Goal: Transaction & Acquisition: Purchase product/service

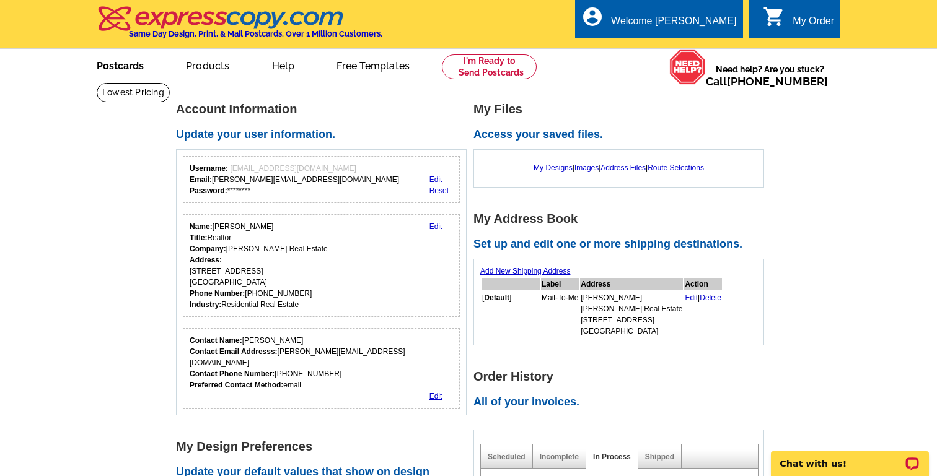
click at [120, 69] on link "Postcards" at bounding box center [120, 64] width 87 height 29
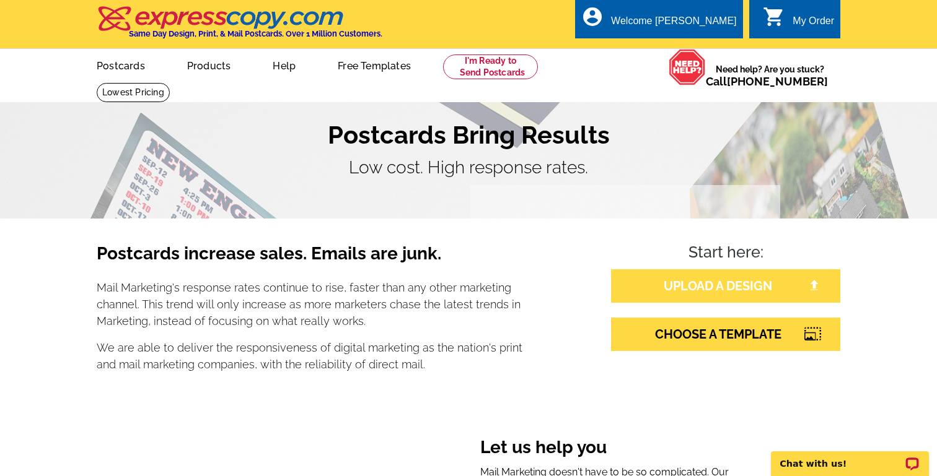
click at [714, 281] on link "UPLOAD A DESIGN" at bounding box center [725, 286] width 229 height 33
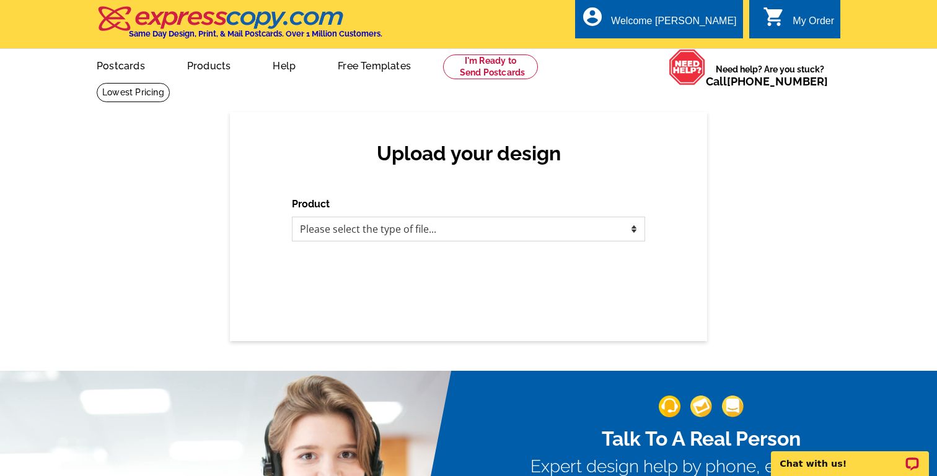
click at [369, 225] on select "Please select the type of file... Postcards Business Cards Letters and flyers G…" at bounding box center [468, 229] width 353 height 25
select select "1"
click at [292, 217] on select "Please select the type of file... Postcards Business Cards Letters and flyers G…" at bounding box center [468, 229] width 353 height 25
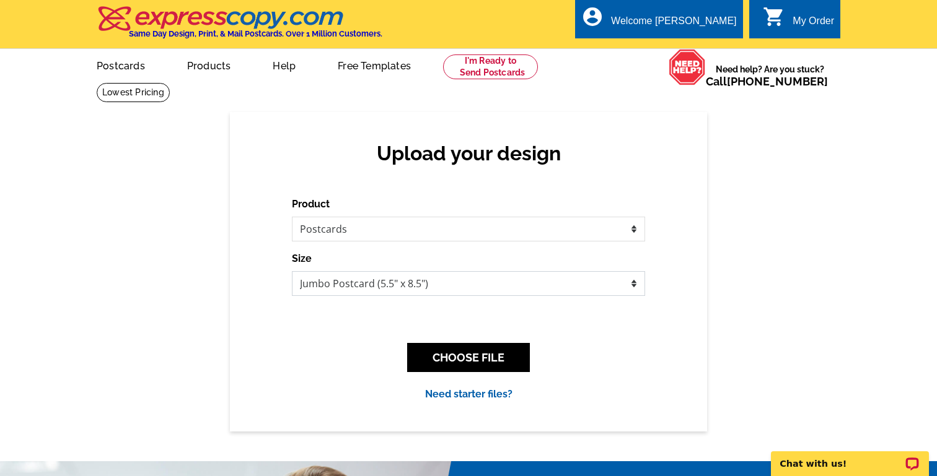
click at [377, 286] on select "Jumbo Postcard (5.5" x 8.5") Regular Postcard (4.25" x 5.6") Panoramic Postcard…" at bounding box center [468, 283] width 353 height 25
select select "1"
click at [292, 271] on select "Jumbo Postcard (5.5" x 8.5") Regular Postcard (4.25" x 5.6") Panoramic Postcard…" at bounding box center [468, 283] width 353 height 25
click at [442, 356] on button "CHOOSE FILE" at bounding box center [468, 357] width 123 height 29
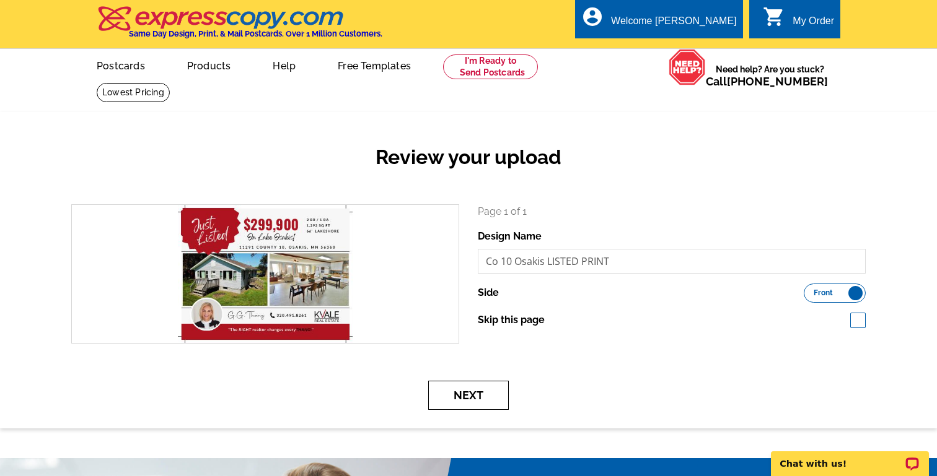
click at [478, 397] on button "Next" at bounding box center [468, 395] width 81 height 29
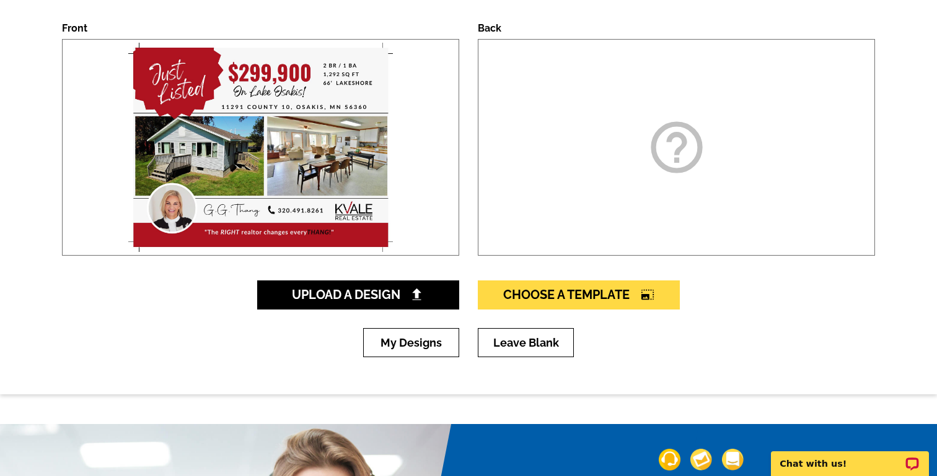
scroll to position [183, 0]
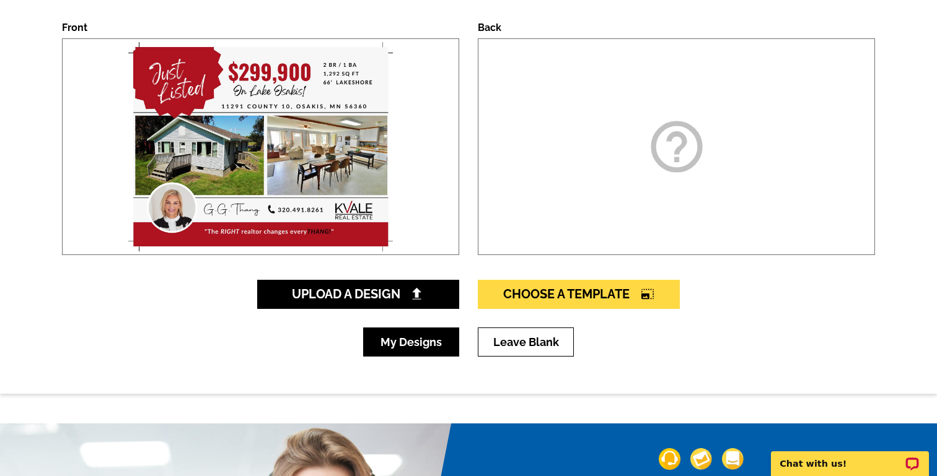
click at [434, 340] on link "My Designs" at bounding box center [411, 342] width 96 height 29
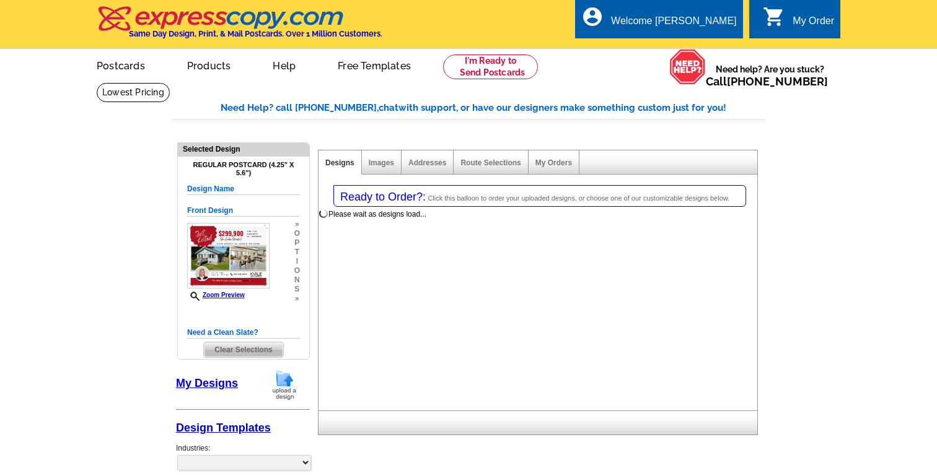
select select "1"
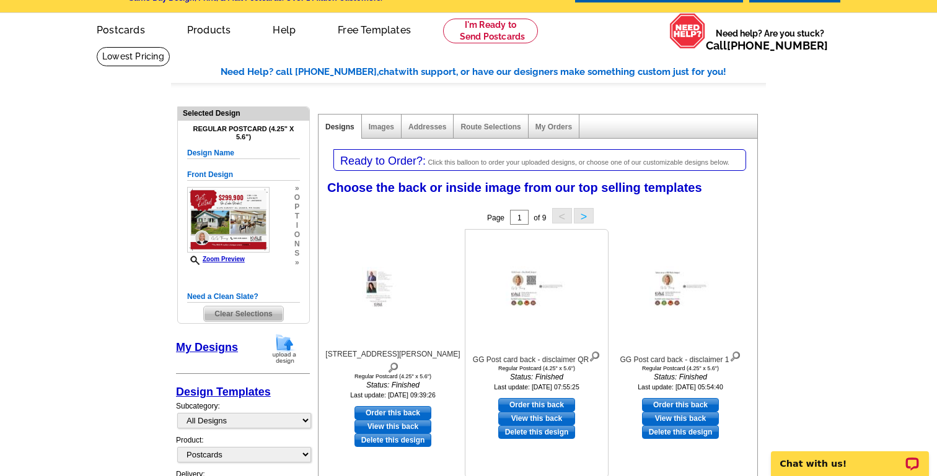
scroll to position [47, 0]
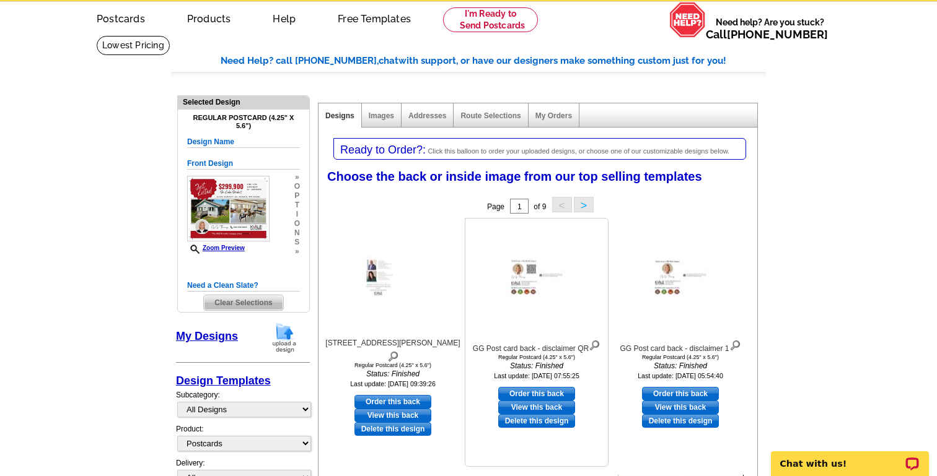
click at [546, 391] on link "Order this back" at bounding box center [536, 394] width 77 height 14
select select "front"
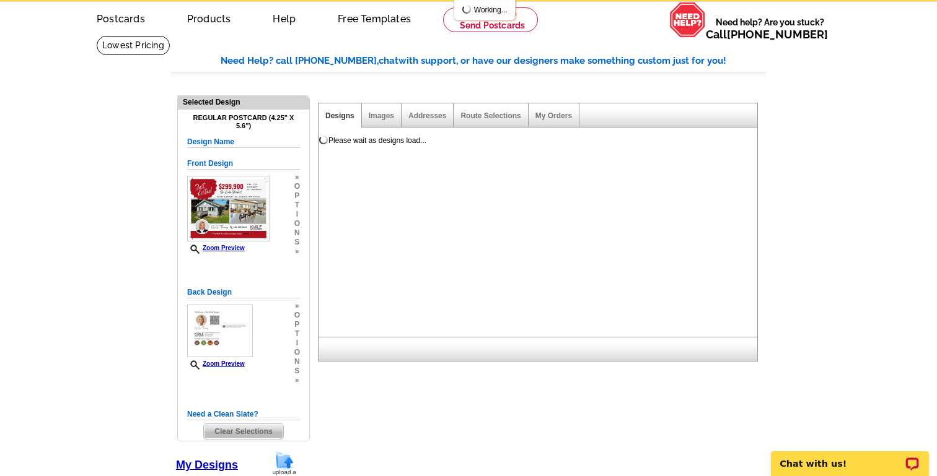
scroll to position [0, 0]
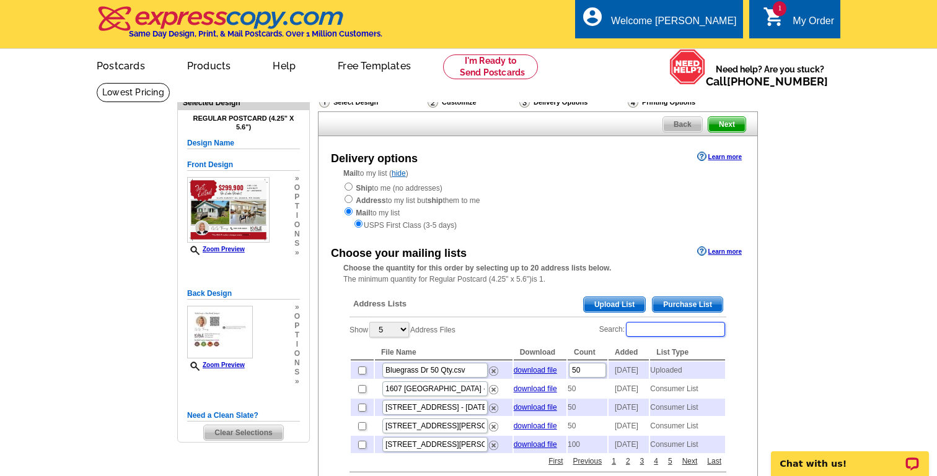
click at [683, 333] on input "Search:" at bounding box center [675, 329] width 99 height 15
paste input "11291 COUNTY 10, OSAKIS, MN 56360"
type input "11291 COUNTY 10, OSAKIS, MN 56360"
click at [698, 302] on span "Purchase List" at bounding box center [687, 304] width 70 height 15
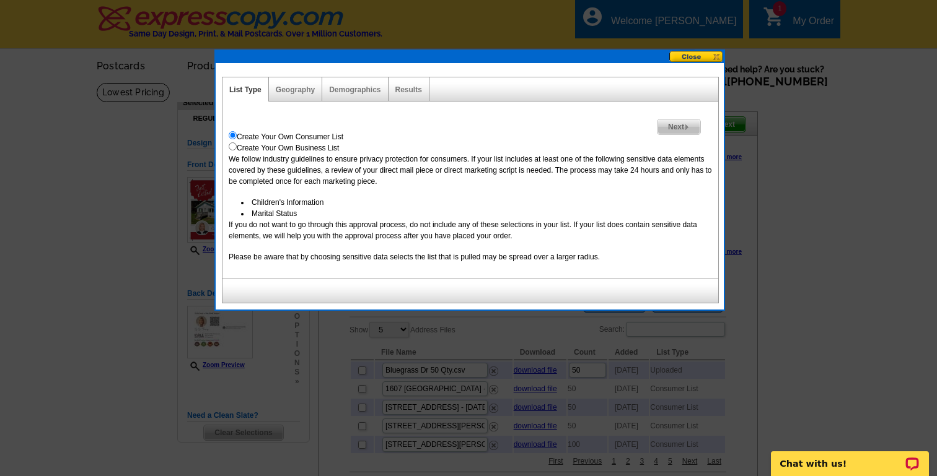
click at [676, 125] on span "Next" at bounding box center [678, 127] width 43 height 15
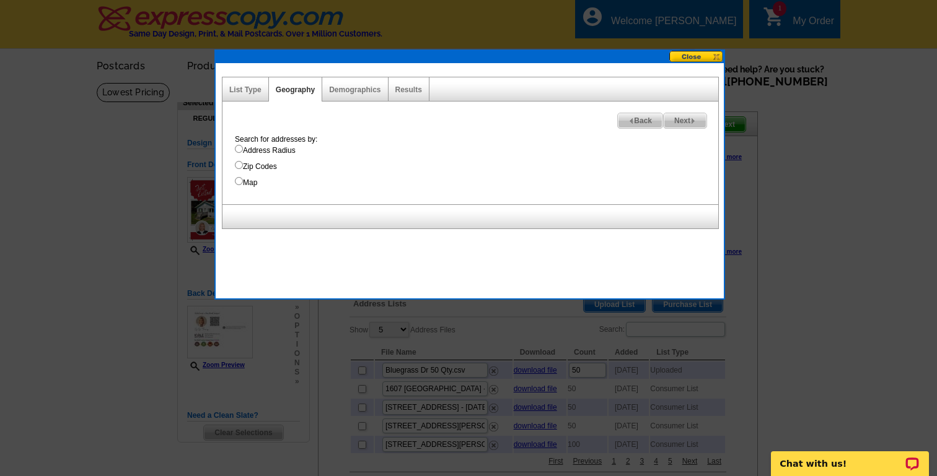
click at [236, 183] on input "Map" at bounding box center [239, 181] width 8 height 8
radio input "true"
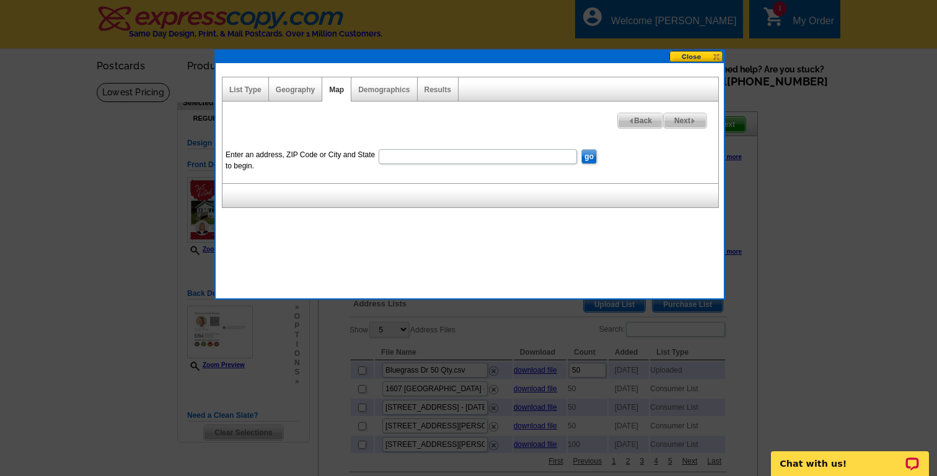
click at [394, 157] on input "Enter an address, ZIP Code or City and State to begin." at bounding box center [478, 156] width 198 height 15
paste input "11291 COUNTY 10, OSAKIS, MN 56360"
type input "11291 COUNTY 10, OSAKIS, MN 56360"
click at [592, 157] on input "go" at bounding box center [588, 156] width 15 height 15
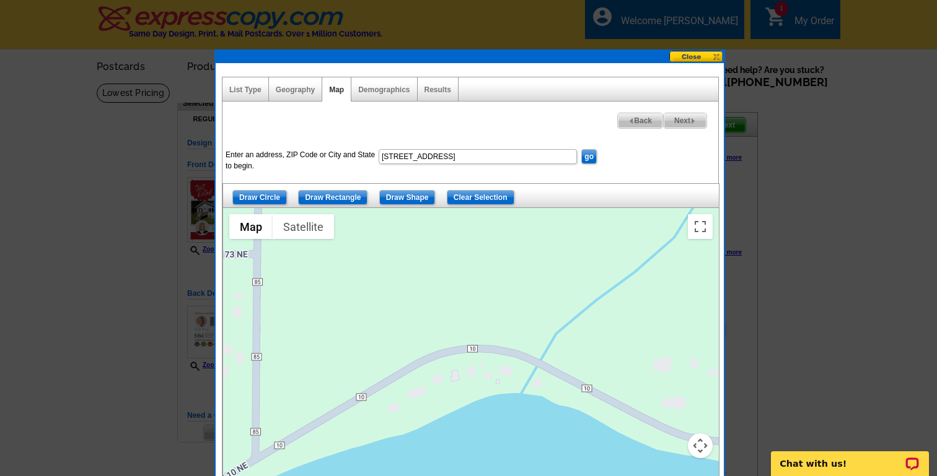
click at [701, 452] on button "Map camera controls" at bounding box center [700, 446] width 25 height 25
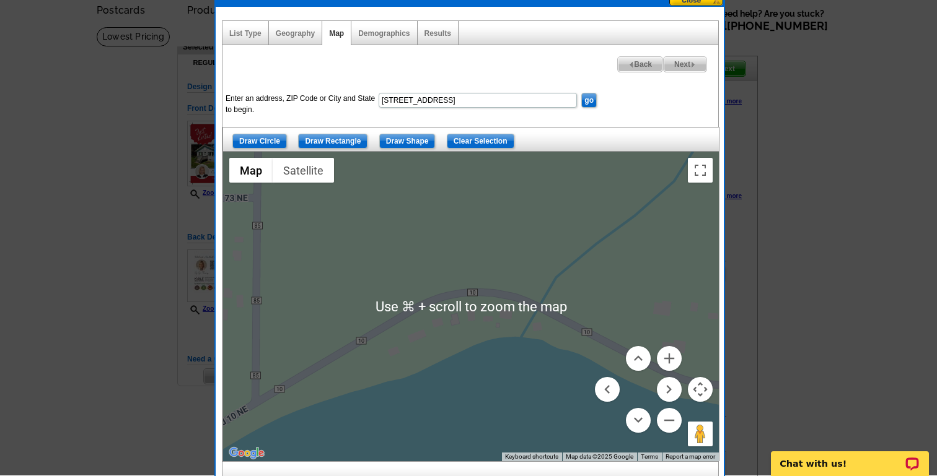
scroll to position [56, 0]
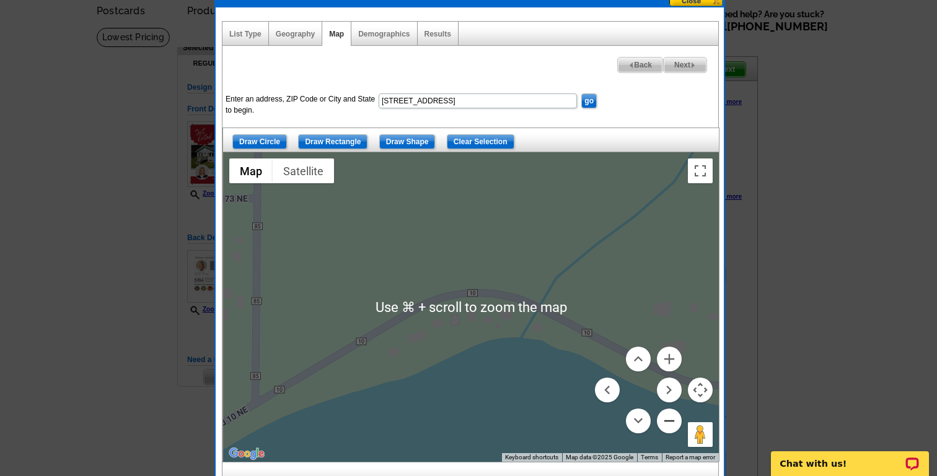
click at [667, 419] on button "Zoom out" at bounding box center [669, 421] width 25 height 25
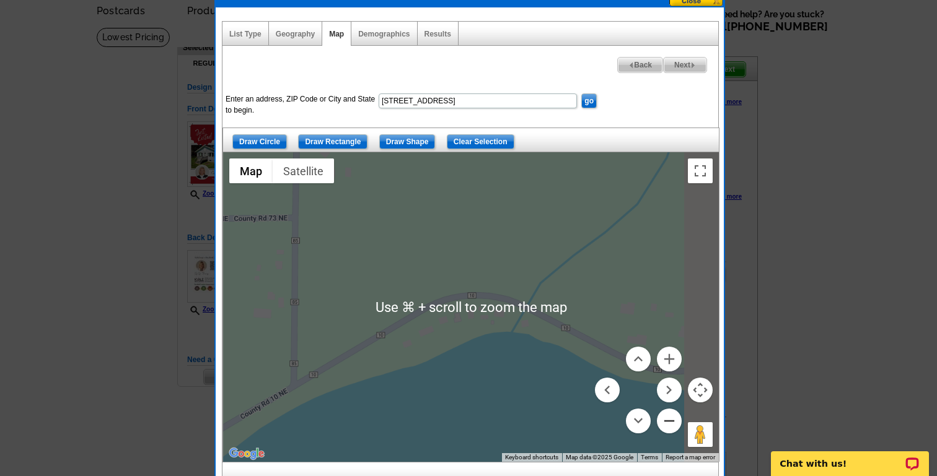
click at [667, 419] on button "Zoom out" at bounding box center [669, 421] width 25 height 25
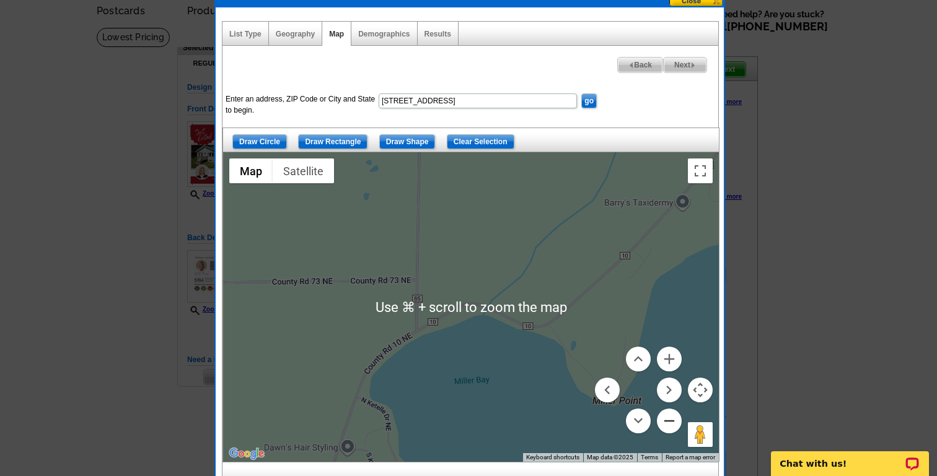
click at [667, 419] on button "Zoom out" at bounding box center [669, 421] width 25 height 25
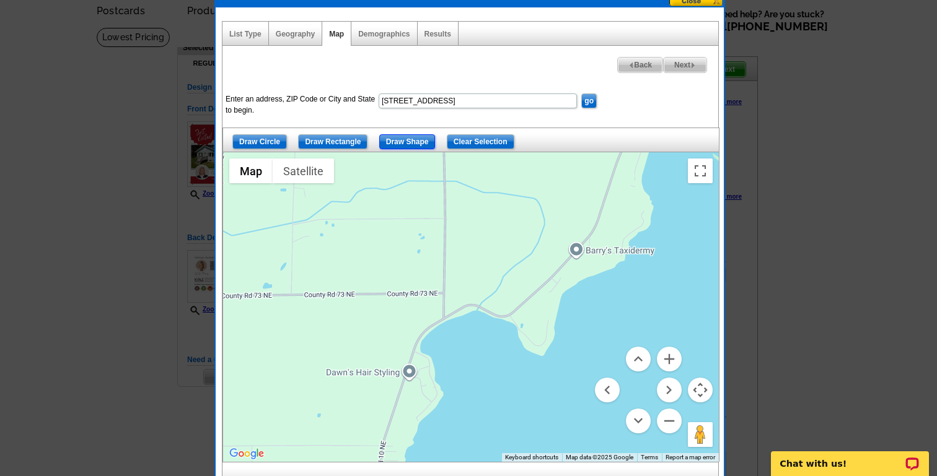
click at [405, 139] on input "Draw Shape" at bounding box center [407, 141] width 56 height 15
click at [407, 359] on div at bounding box center [471, 307] width 496 height 310
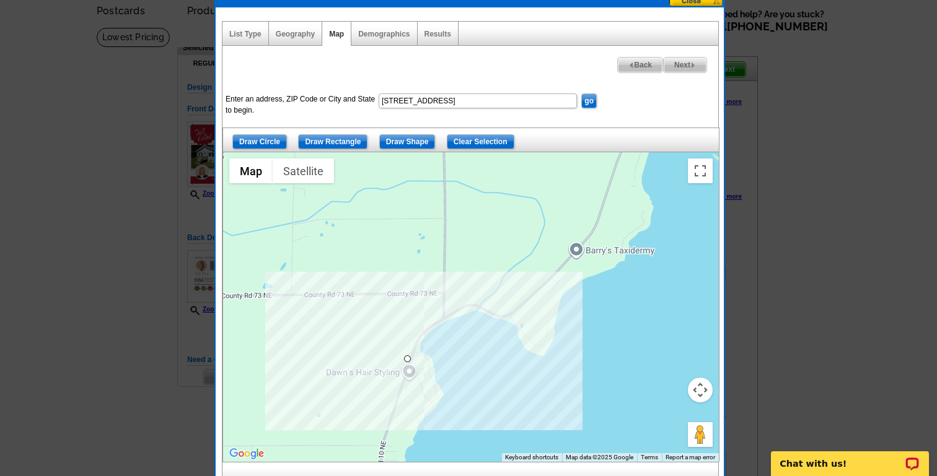
click at [428, 314] on div at bounding box center [471, 307] width 496 height 310
click at [488, 292] on div at bounding box center [471, 307] width 496 height 310
click at [537, 331] on div at bounding box center [471, 307] width 496 height 310
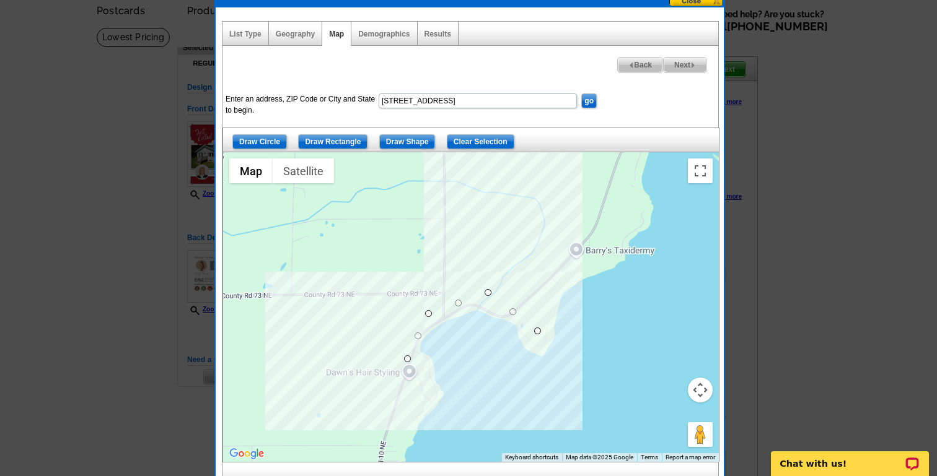
click at [555, 280] on div at bounding box center [471, 307] width 496 height 310
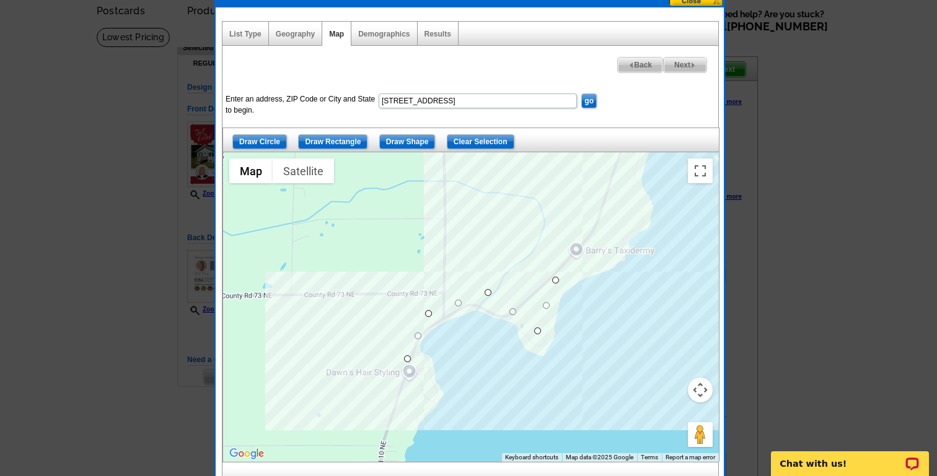
click at [615, 236] on div at bounding box center [471, 307] width 496 height 310
click at [632, 170] on div at bounding box center [471, 307] width 496 height 310
click at [635, 157] on div at bounding box center [471, 307] width 496 height 310
click at [686, 157] on div at bounding box center [471, 307] width 496 height 310
click at [655, 323] on div at bounding box center [471, 307] width 496 height 310
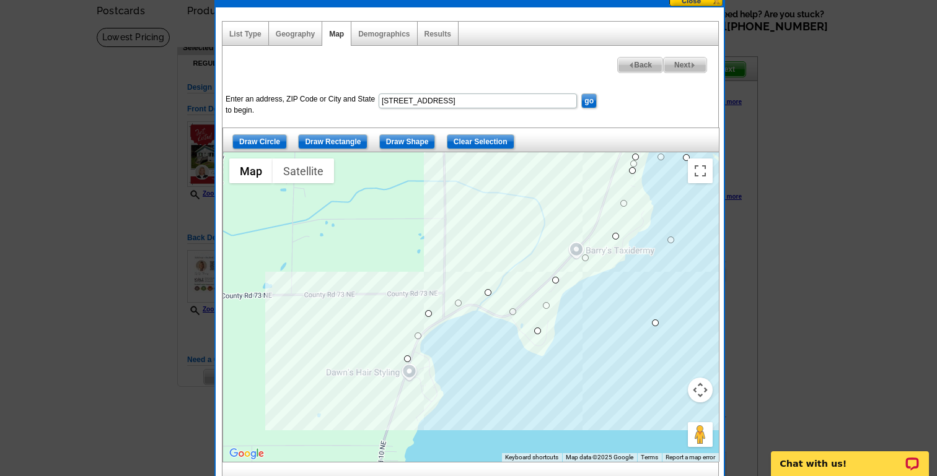
click at [532, 411] on div at bounding box center [471, 307] width 496 height 310
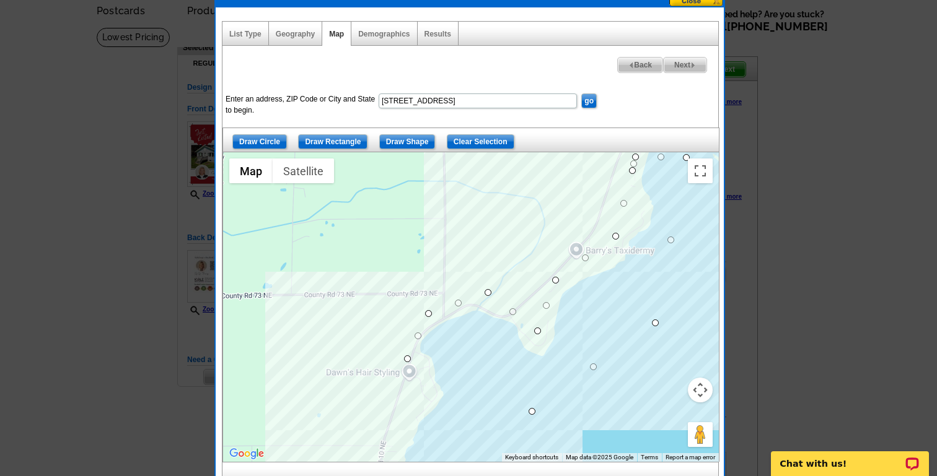
click at [412, 457] on div at bounding box center [471, 307] width 496 height 310
click at [390, 459] on div at bounding box center [471, 307] width 496 height 310
click at [405, 418] on div at bounding box center [471, 307] width 496 height 310
click at [427, 381] on div at bounding box center [471, 307] width 496 height 310
click at [408, 358] on div at bounding box center [471, 307] width 496 height 310
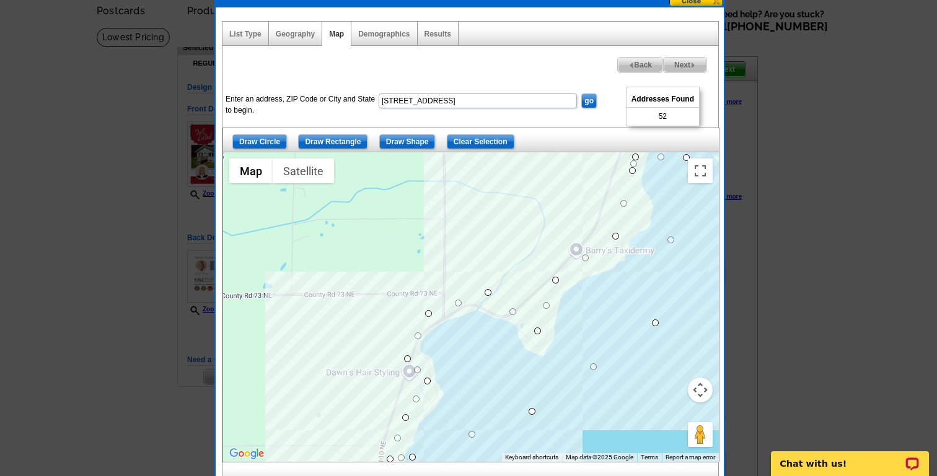
click at [700, 388] on button "Map camera controls" at bounding box center [700, 390] width 25 height 25
click at [667, 415] on button "Zoom out" at bounding box center [669, 421] width 25 height 25
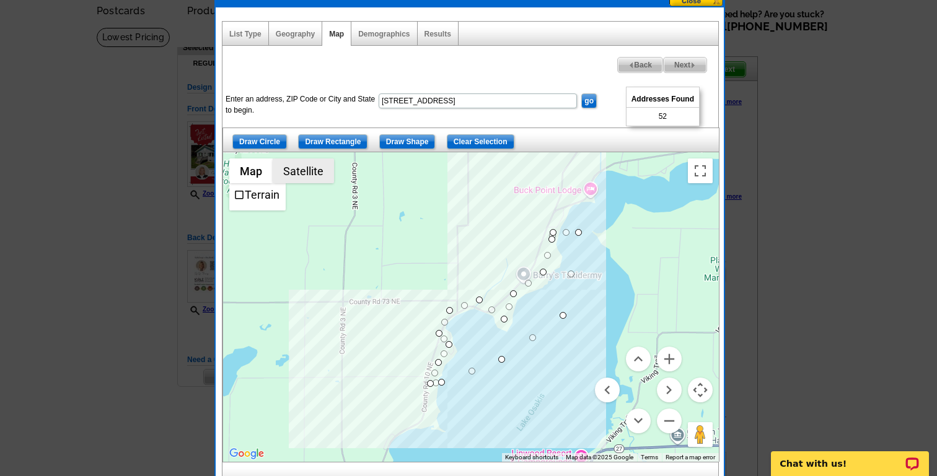
click at [303, 171] on button "Satellite" at bounding box center [303, 171] width 61 height 25
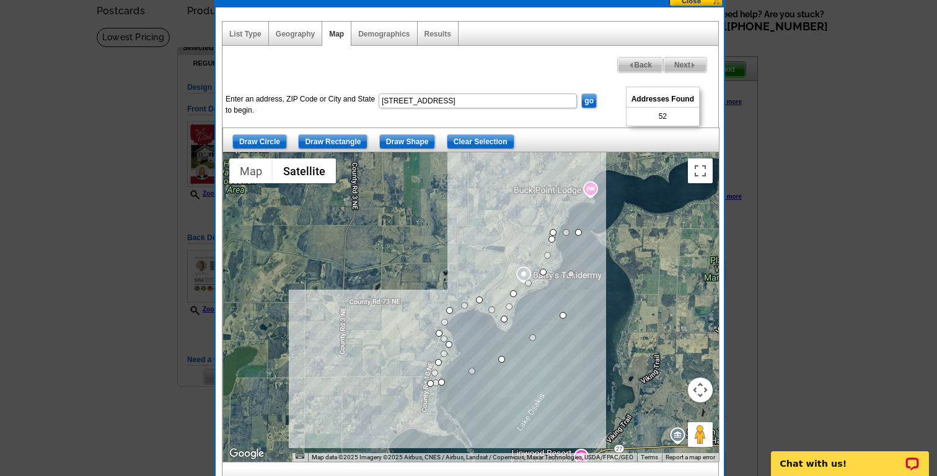
click at [700, 395] on button "Map camera controls" at bounding box center [700, 390] width 25 height 25
click at [670, 360] on button "Zoom in" at bounding box center [669, 359] width 25 height 25
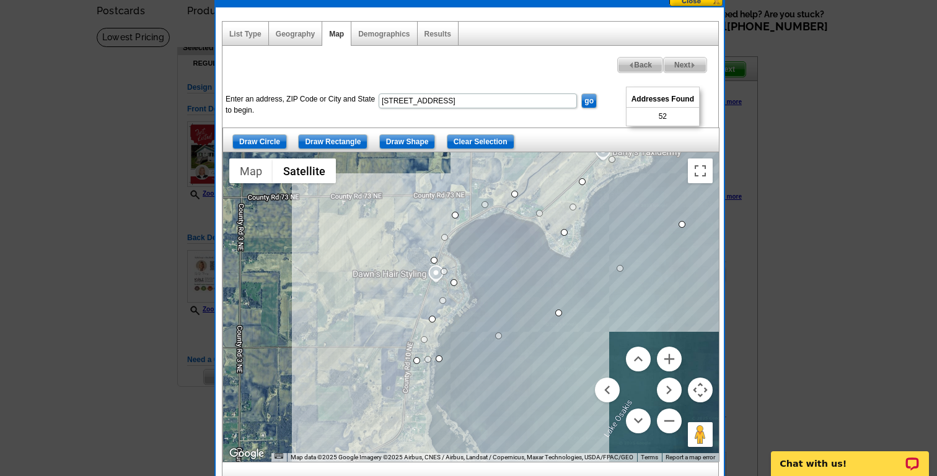
drag, startPoint x: 438, startPoint y: 366, endPoint x: 466, endPoint y: 260, distance: 110.2
click at [466, 260] on div at bounding box center [471, 307] width 496 height 310
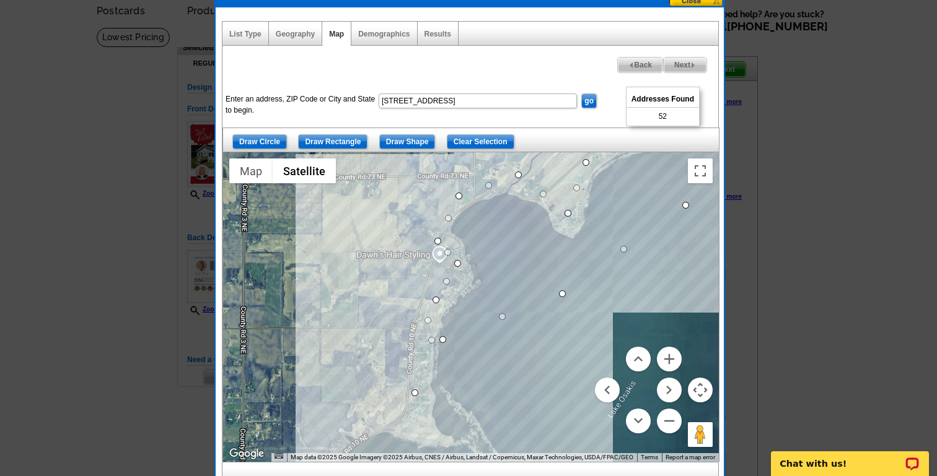
drag, startPoint x: 420, startPoint y: 341, endPoint x: 415, endPoint y: 393, distance: 53.0
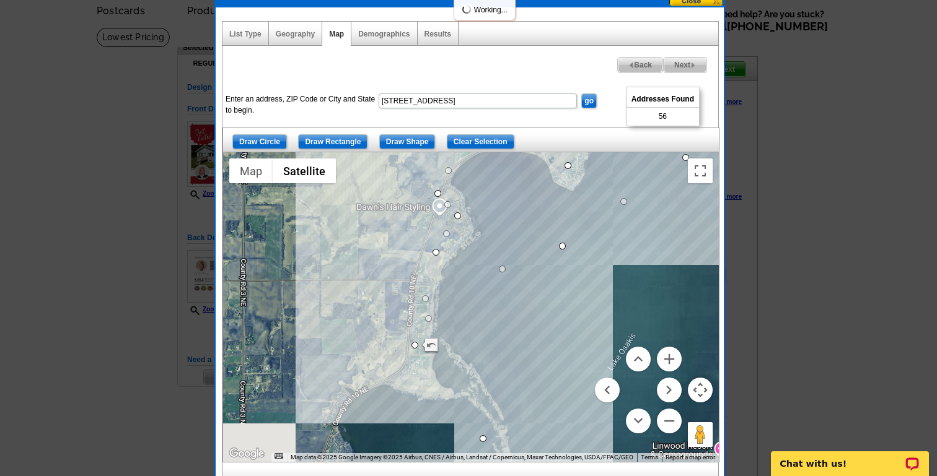
drag, startPoint x: 442, startPoint y: 341, endPoint x: 483, endPoint y: 441, distance: 108.2
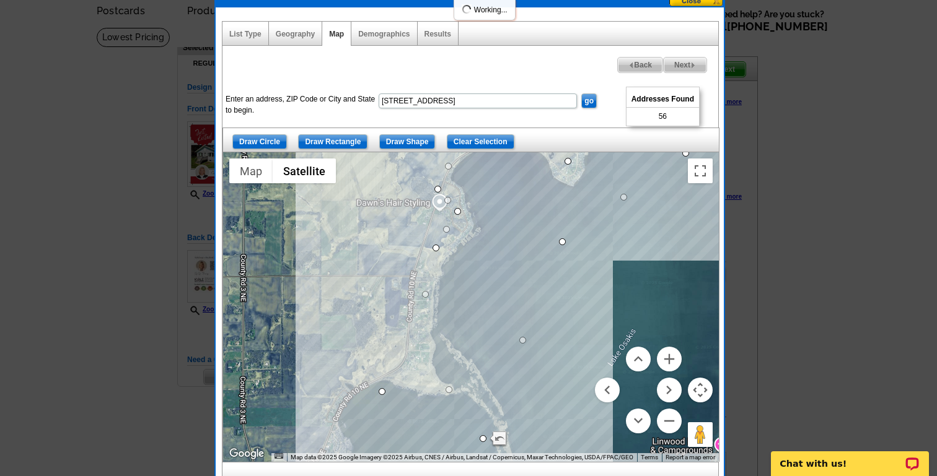
drag, startPoint x: 415, startPoint y: 343, endPoint x: 381, endPoint y: 397, distance: 63.2
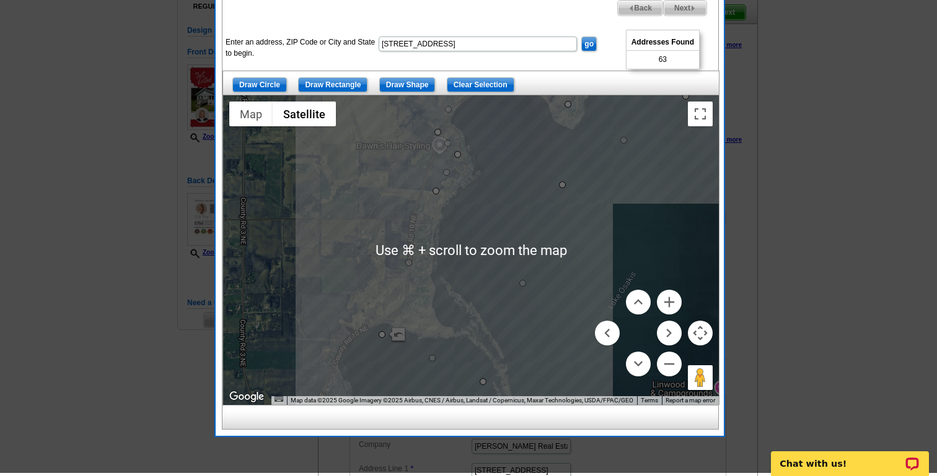
scroll to position [115, 0]
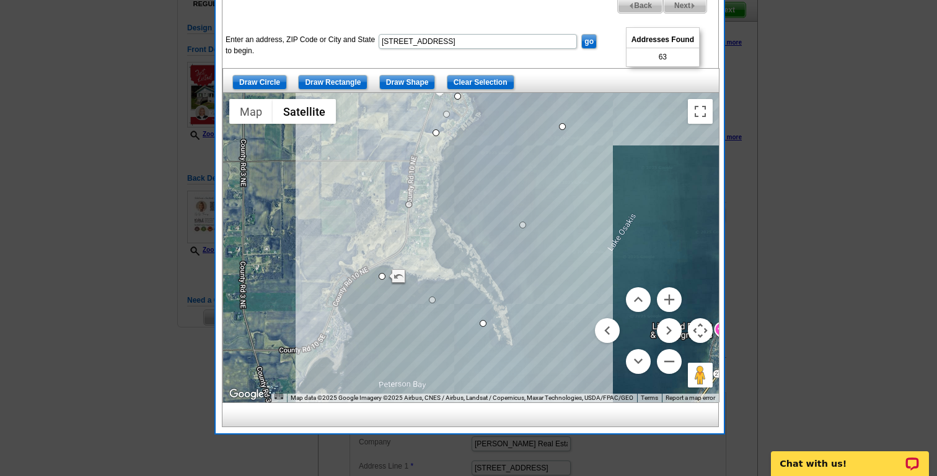
drag, startPoint x: 486, startPoint y: 321, endPoint x: 485, endPoint y: 229, distance: 91.7
click at [485, 229] on div at bounding box center [471, 248] width 496 height 310
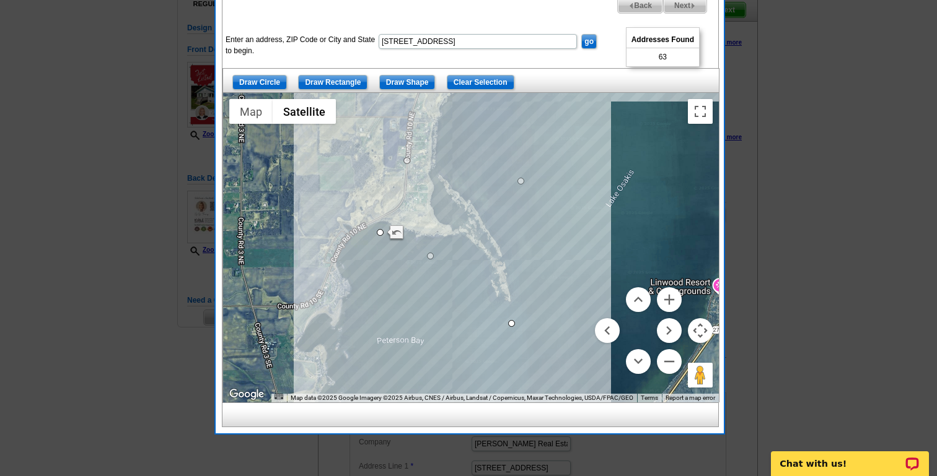
drag, startPoint x: 481, startPoint y: 278, endPoint x: 513, endPoint y: 332, distance: 63.0
drag, startPoint x: 381, startPoint y: 231, endPoint x: 314, endPoint y: 268, distance: 76.8
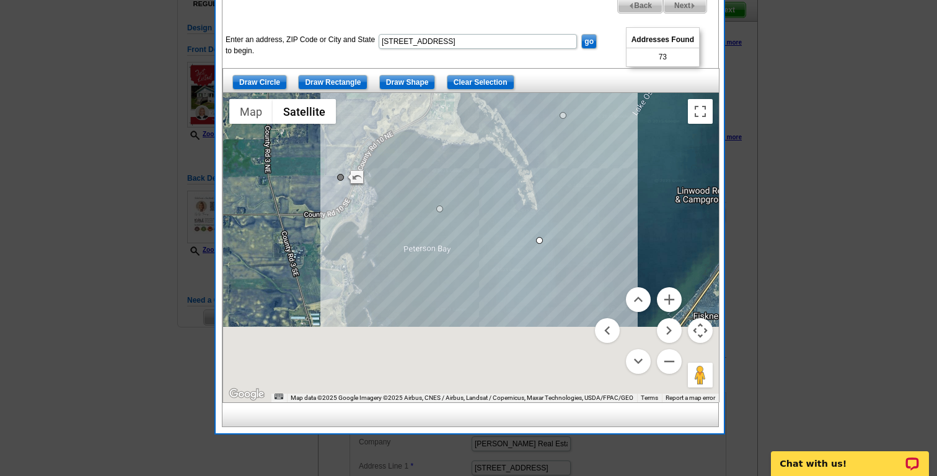
drag, startPoint x: 314, startPoint y: 273, endPoint x: 350, endPoint y: 157, distance: 120.9
click at [350, 157] on div at bounding box center [471, 248] width 496 height 310
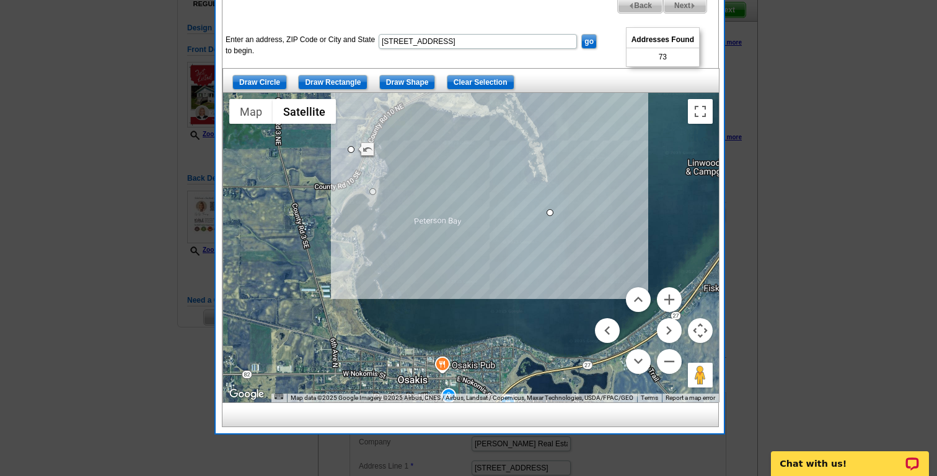
drag, startPoint x: 450, startPoint y: 182, endPoint x: 372, endPoint y: 188, distance: 78.3
click at [699, 333] on button "Map camera controls" at bounding box center [700, 330] width 25 height 25
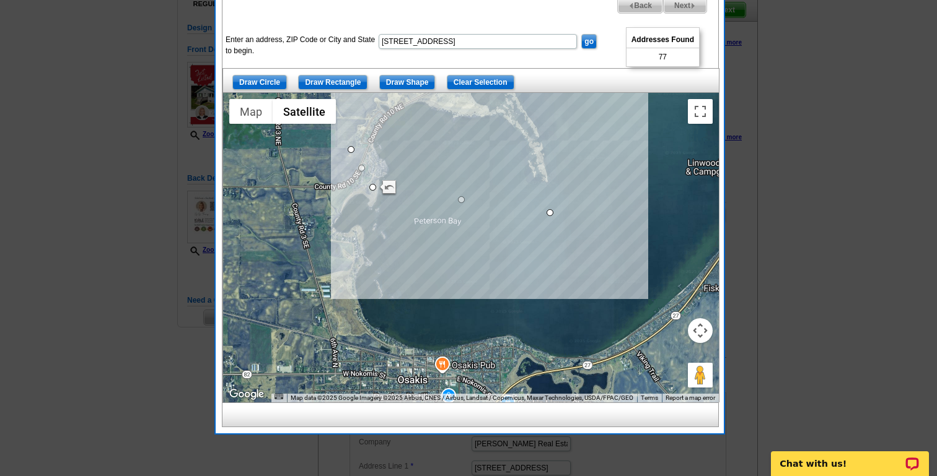
click at [700, 328] on button "Map camera controls" at bounding box center [700, 330] width 25 height 25
click at [670, 295] on button "Zoom in" at bounding box center [669, 299] width 25 height 25
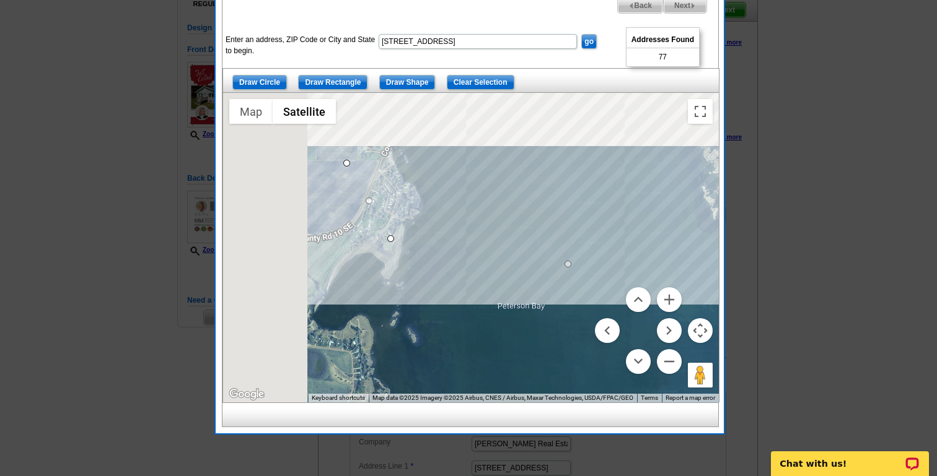
drag, startPoint x: 451, startPoint y: 199, endPoint x: 571, endPoint y: 321, distance: 170.9
click at [571, 321] on div at bounding box center [471, 248] width 496 height 310
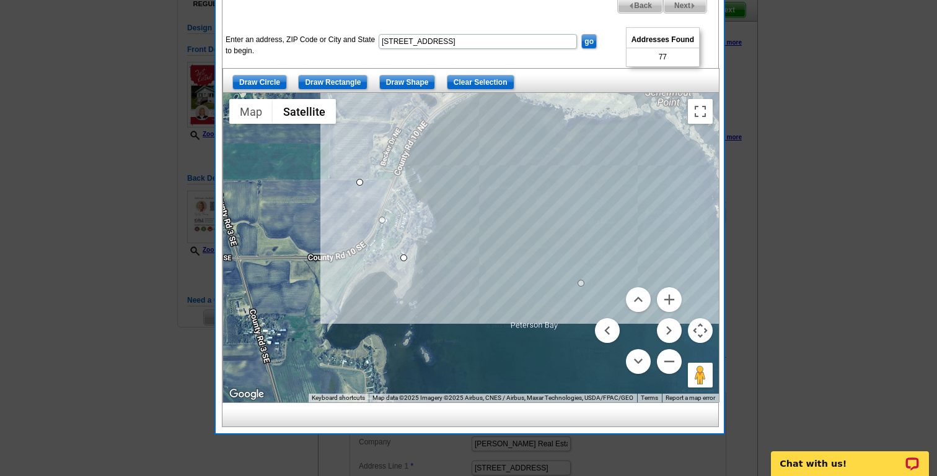
drag, startPoint x: 401, startPoint y: 256, endPoint x: 406, endPoint y: 250, distance: 7.1
click at [406, 250] on div at bounding box center [471, 248] width 496 height 310
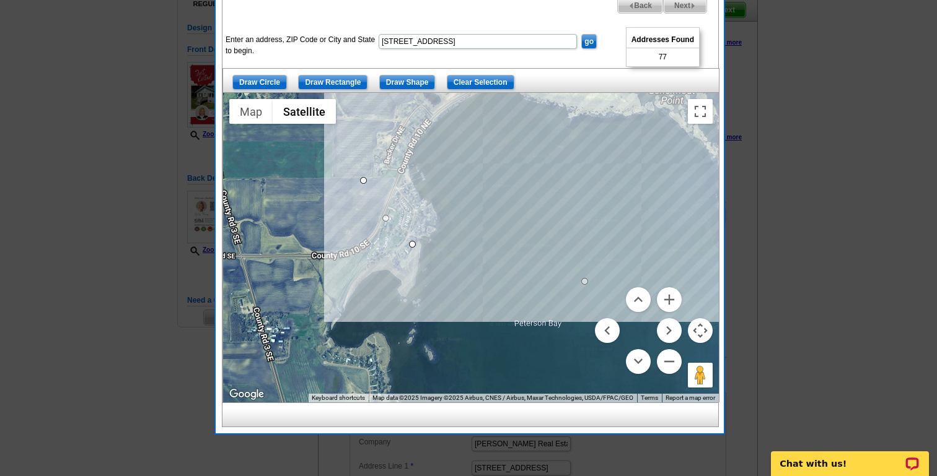
drag, startPoint x: 406, startPoint y: 255, endPoint x: 411, endPoint y: 242, distance: 14.7
drag, startPoint x: 421, startPoint y: 232, endPoint x: 425, endPoint y: 221, distance: 11.2
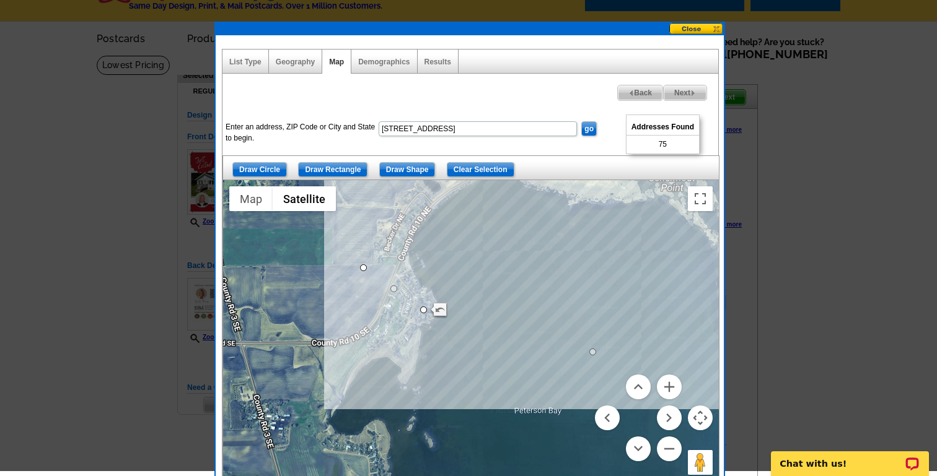
scroll to position [23, 0]
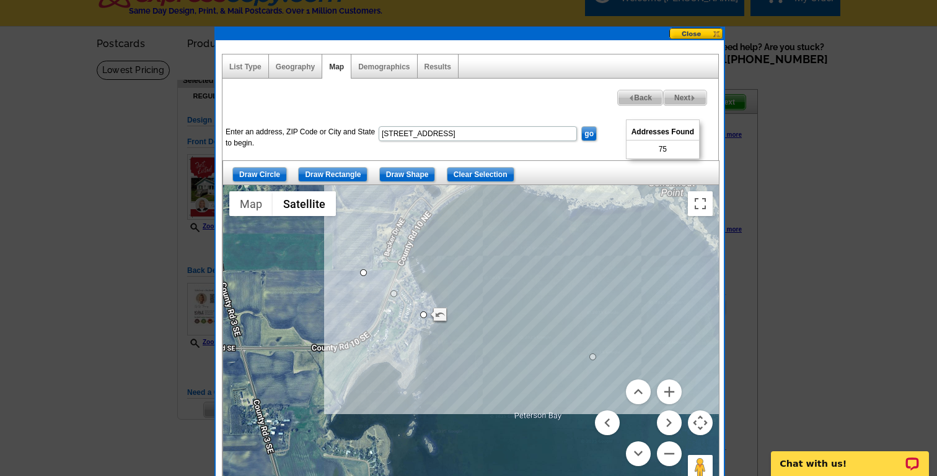
click at [681, 97] on span "Next" at bounding box center [685, 97] width 43 height 15
select select
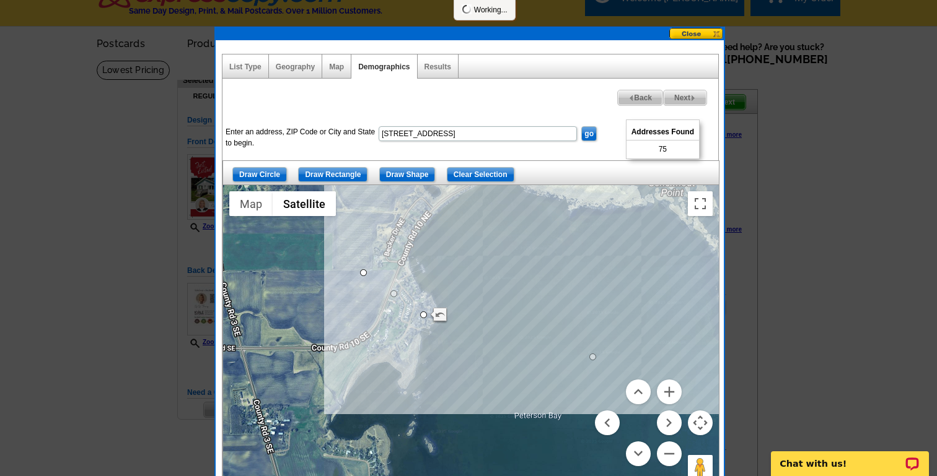
select select
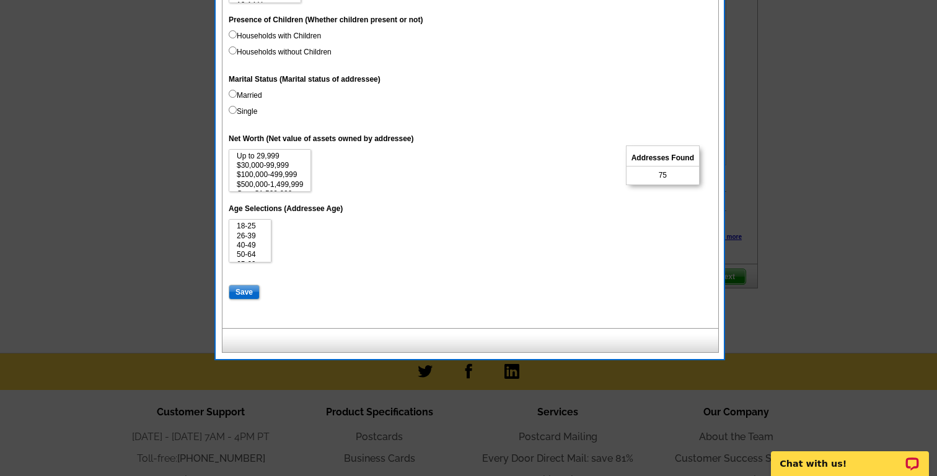
scroll to position [703, 0]
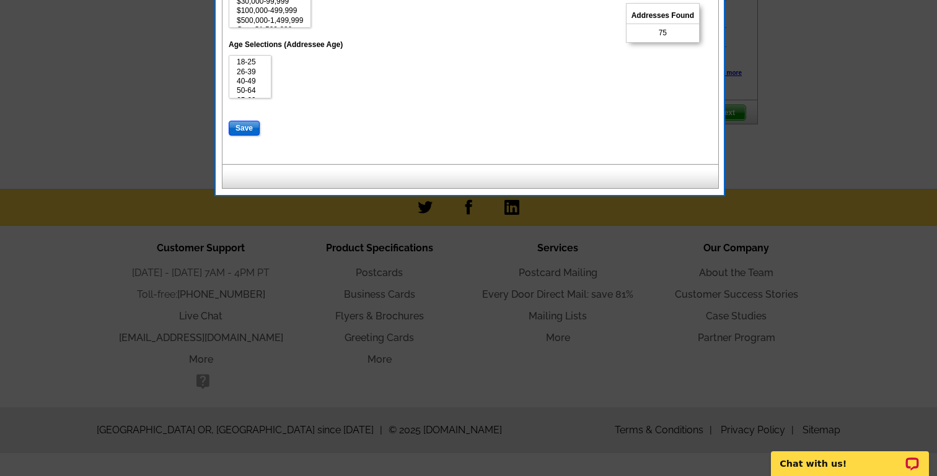
click at [248, 128] on input "Save" at bounding box center [244, 128] width 31 height 15
select select
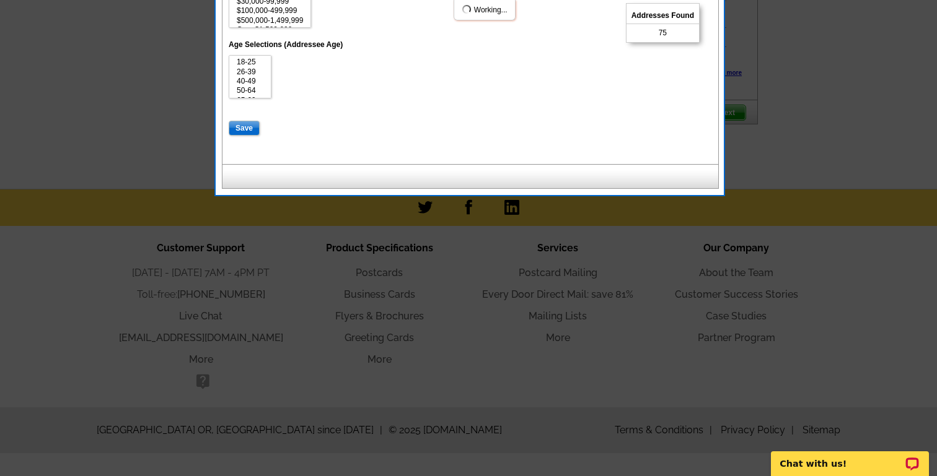
select select
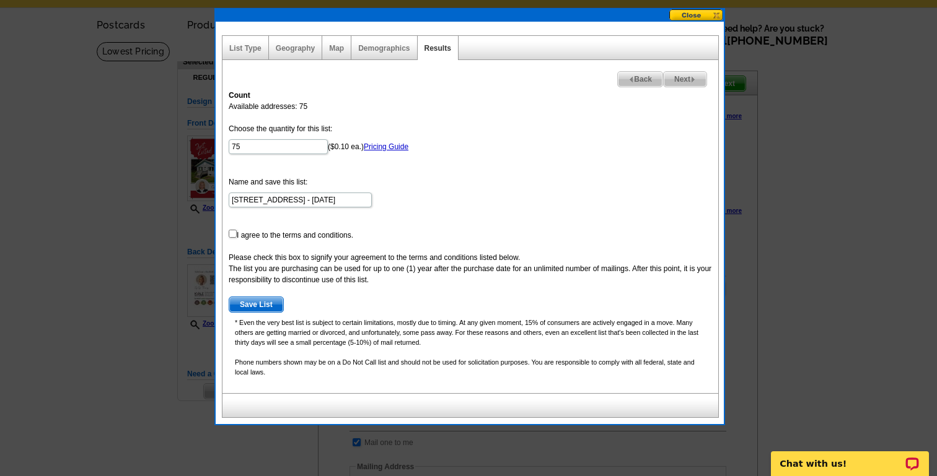
scroll to position [0, 0]
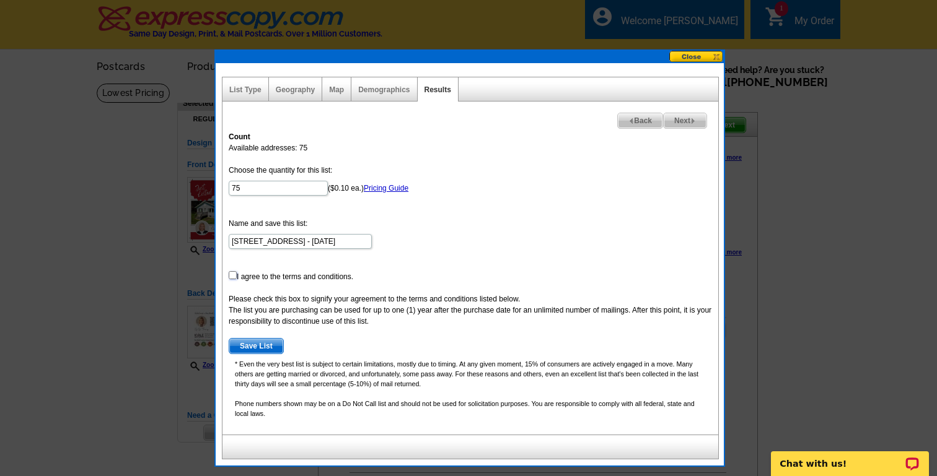
click at [233, 275] on input "checkbox" at bounding box center [233, 275] width 8 height 8
checkbox input "true"
click at [270, 342] on span "Save List" at bounding box center [256, 346] width 54 height 15
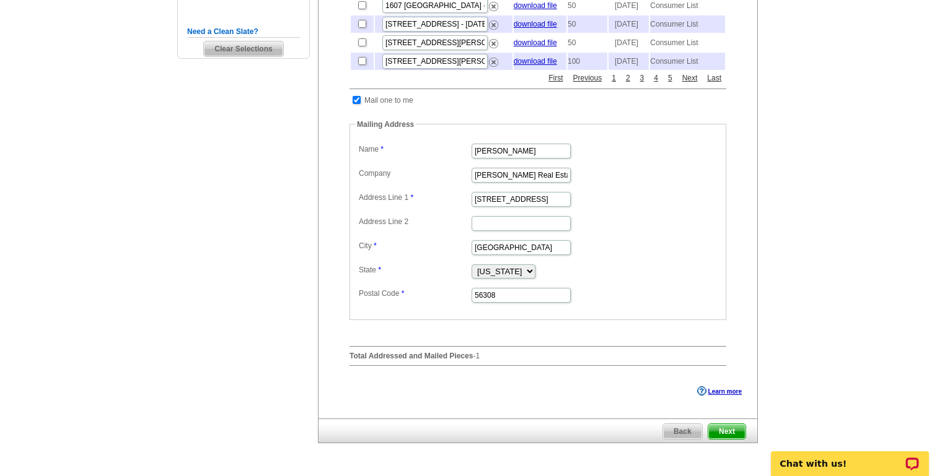
scroll to position [393, 0]
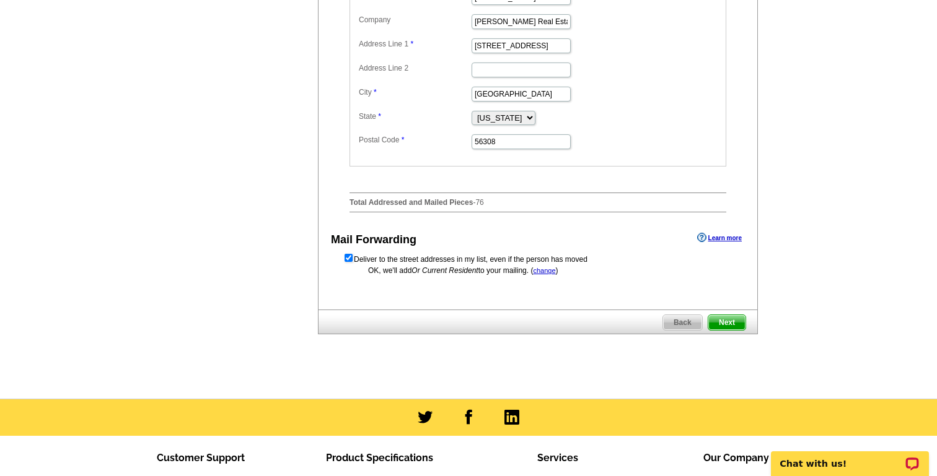
scroll to position [556, 0]
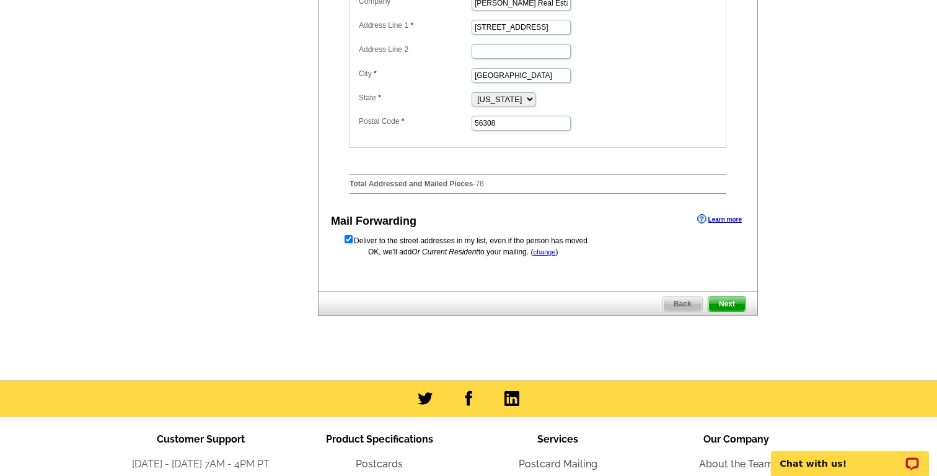
click at [733, 312] on span "Next" at bounding box center [726, 304] width 37 height 15
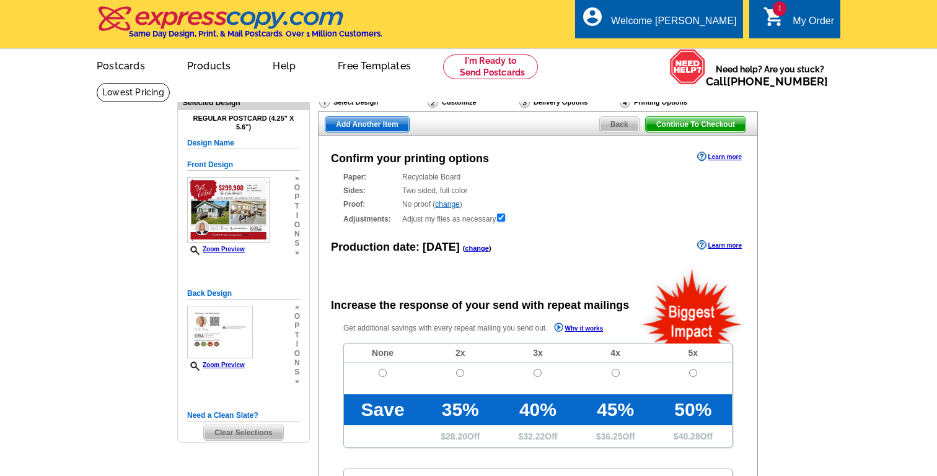
radio input "false"
click at [382, 374] on input "radio" at bounding box center [383, 373] width 8 height 8
radio input "true"
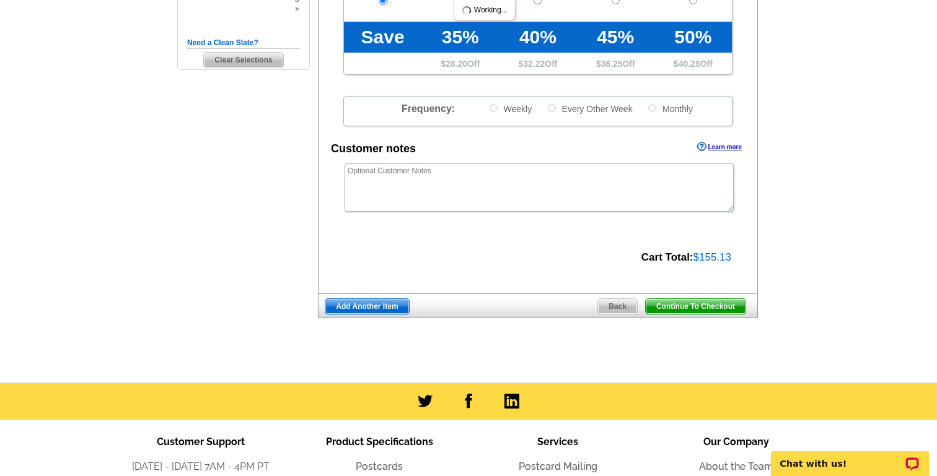
scroll to position [378, 0]
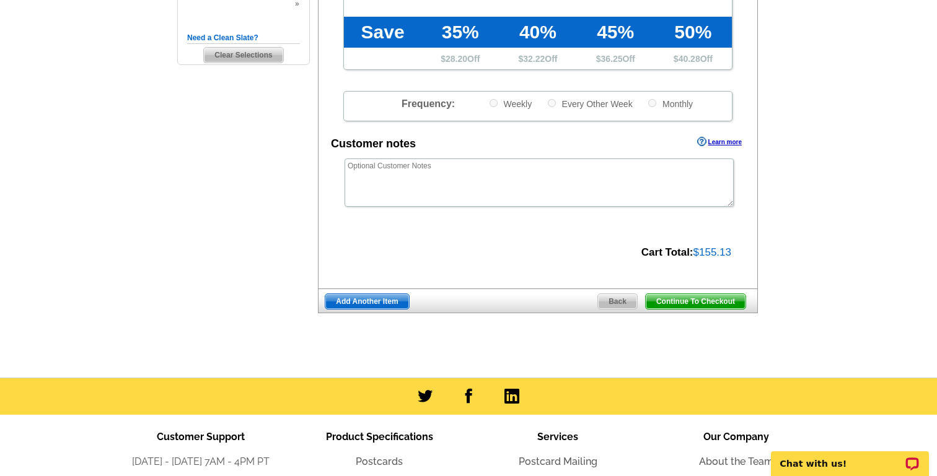
click at [677, 303] on span "Continue To Checkout" at bounding box center [696, 301] width 100 height 15
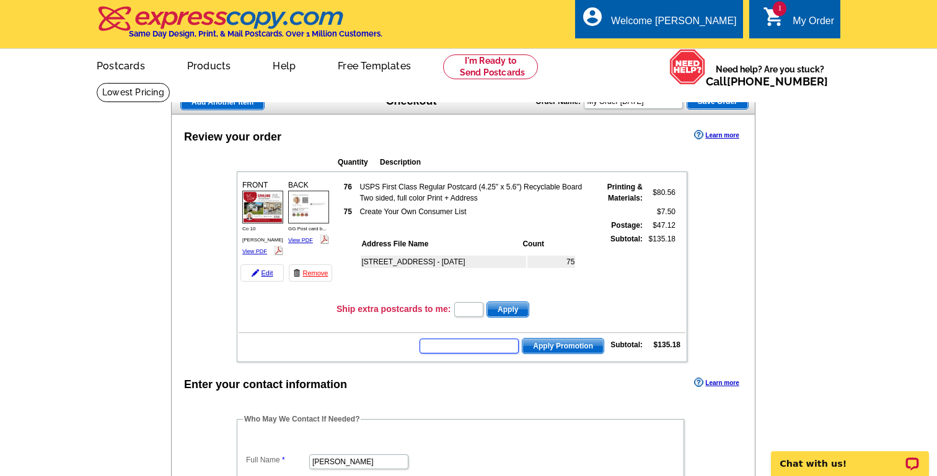
click at [483, 348] on input "text" at bounding box center [468, 346] width 99 height 15
type input "GROW0925"
click at [579, 348] on span "Apply Promotion" at bounding box center [562, 346] width 81 height 15
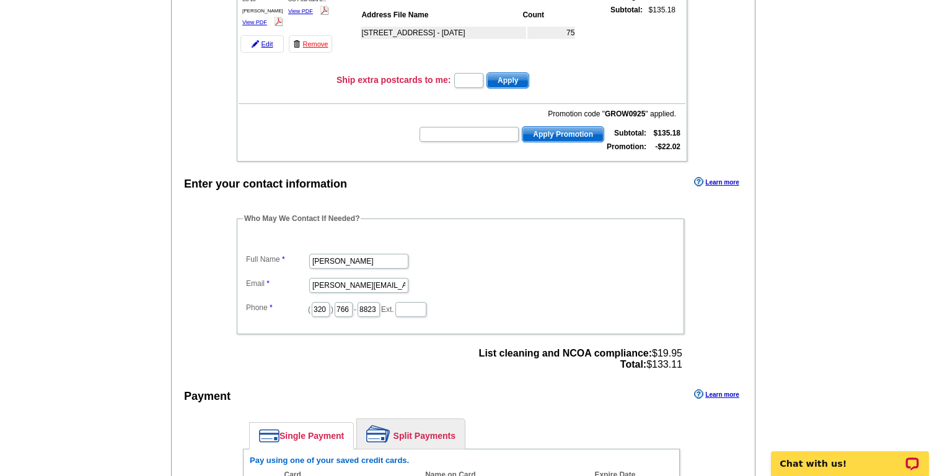
scroll to position [237, 0]
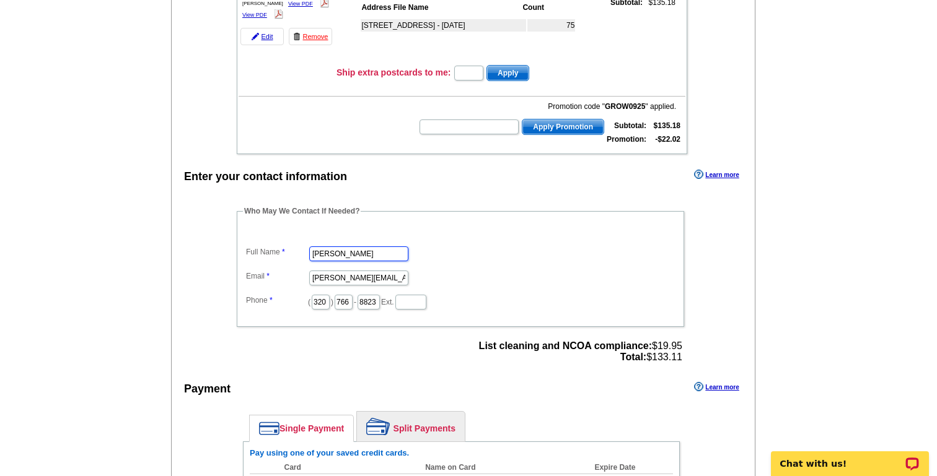
click at [343, 250] on input "Carl Kvale" at bounding box center [358, 254] width 99 height 15
type input "C"
type input "[PERSON_NAME]"
click at [316, 277] on input "carl@kvalerealestate.com" at bounding box center [358, 278] width 99 height 15
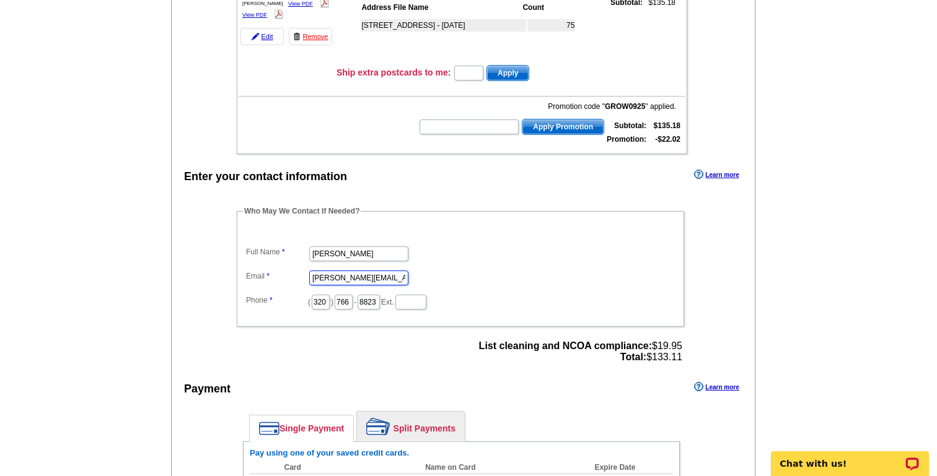
click at [316, 277] on input "carl@kvalerealestate.com" at bounding box center [358, 278] width 99 height 15
type input "gg@kvalerealestate.com"
click at [458, 260] on dd "[PERSON_NAME]" at bounding box center [460, 252] width 435 height 19
click at [338, 303] on input "766" at bounding box center [344, 302] width 18 height 15
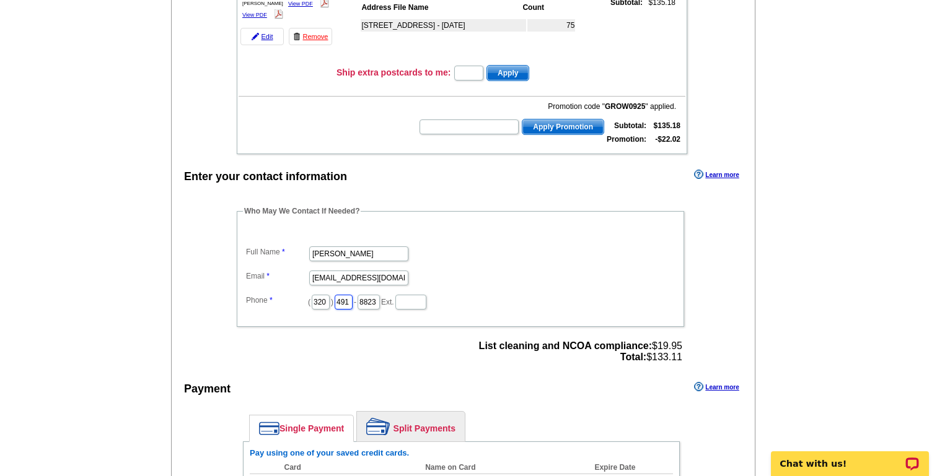
scroll to position [0, 2]
type input "491"
click at [364, 305] on input "8823" at bounding box center [368, 302] width 22 height 15
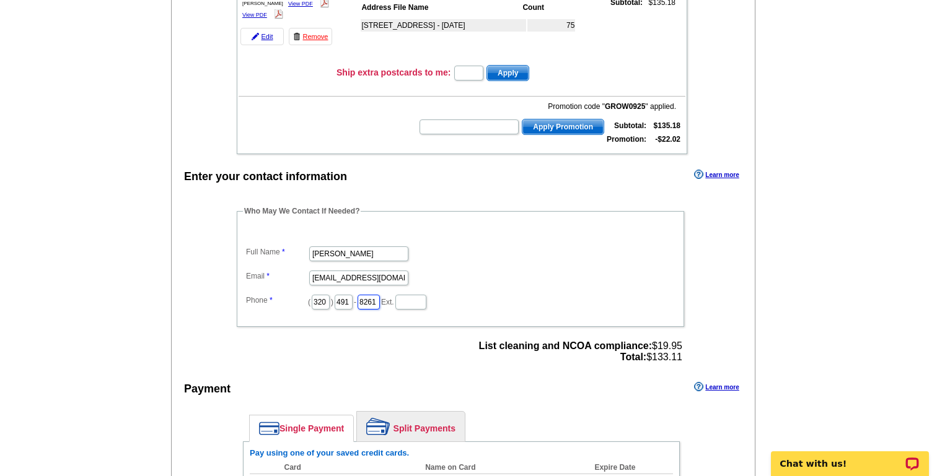
scroll to position [0, 2]
type input "8261"
click at [410, 363] on div "Who May We Contact If Needed? Full Name GG Thang Email gg@kvalerealestate.com P…" at bounding box center [461, 286] width 499 height 161
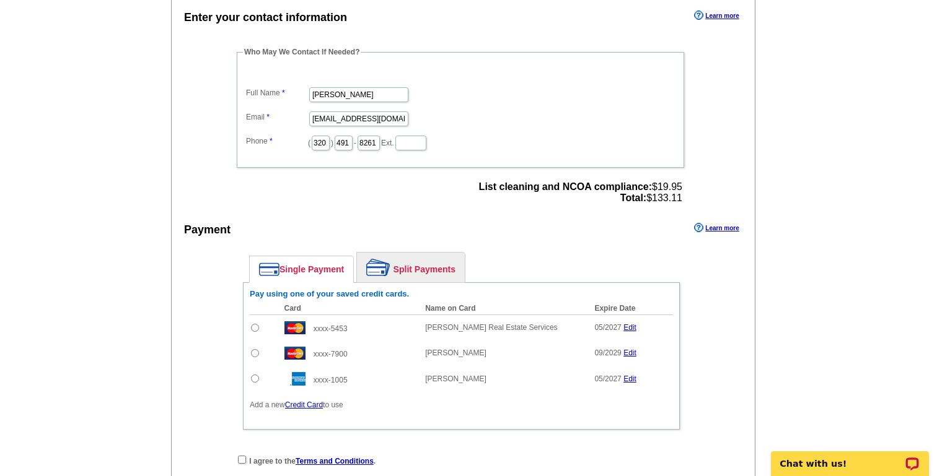
scroll to position [400, 0]
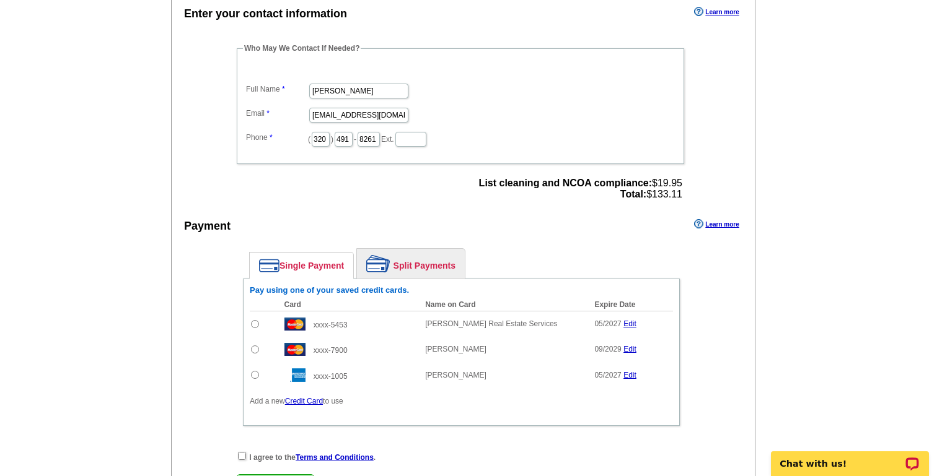
click at [255, 377] on input "radio" at bounding box center [255, 375] width 8 height 8
radio input "true"
click at [241, 457] on input "checkbox" at bounding box center [242, 456] width 8 height 8
checkbox input "true"
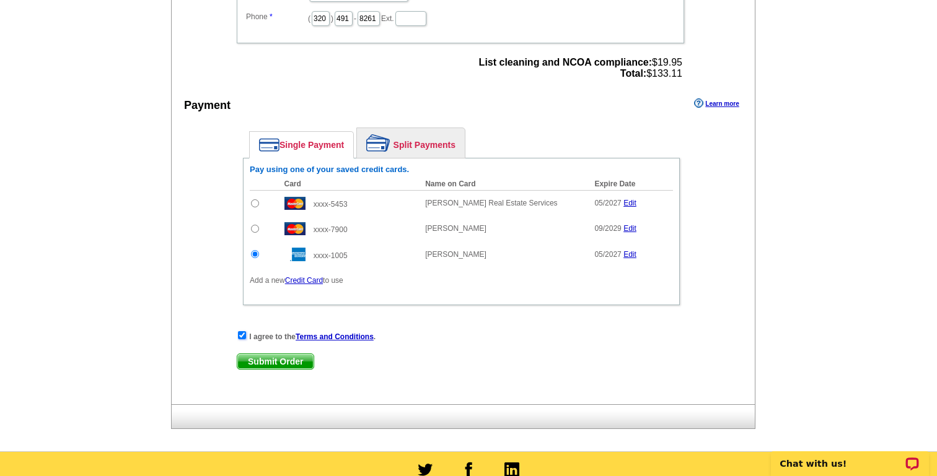
scroll to position [713, 0]
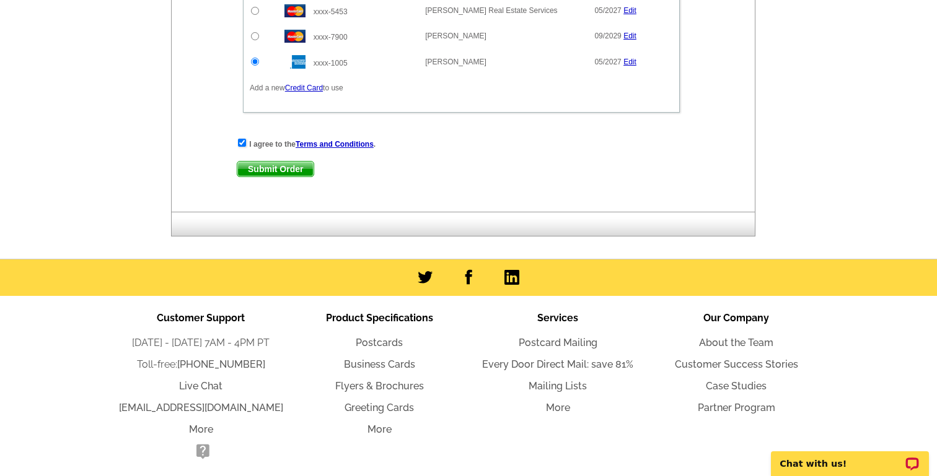
click at [298, 169] on span "Submit Order" at bounding box center [275, 169] width 76 height 15
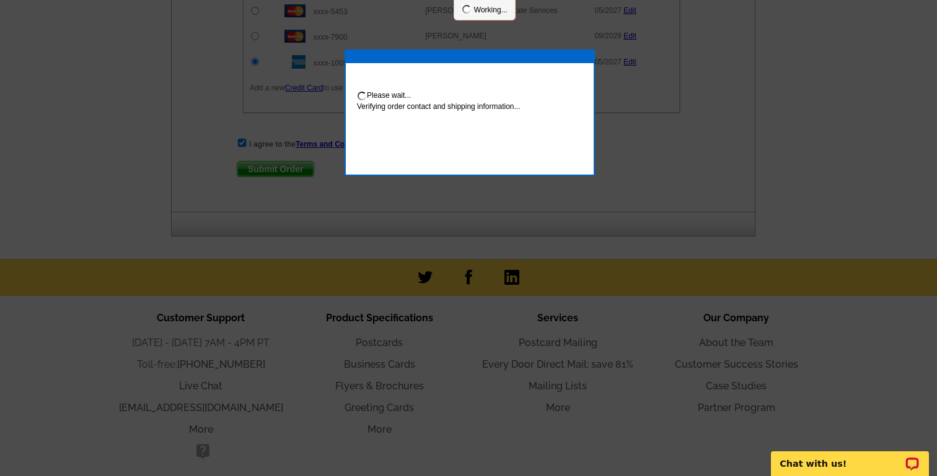
scroll to position [776, 0]
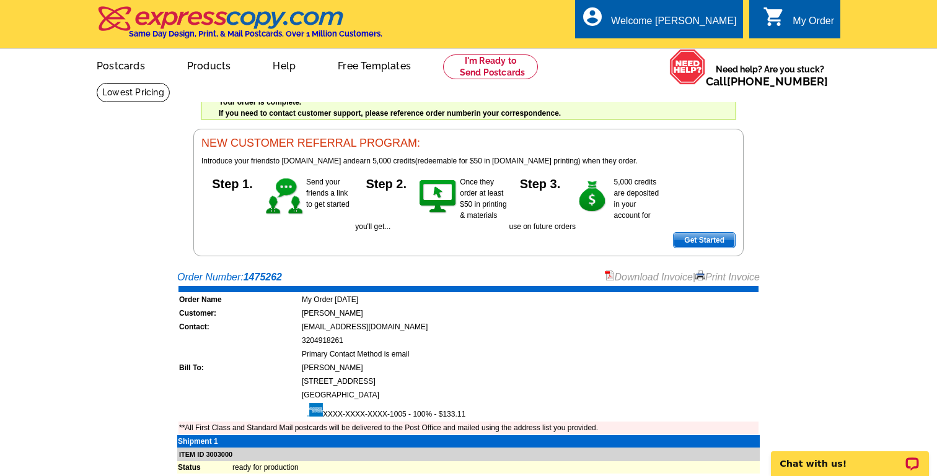
click at [638, 275] on link "Download Invoice" at bounding box center [649, 277] width 88 height 11
